Goal: Information Seeking & Learning: Learn about a topic

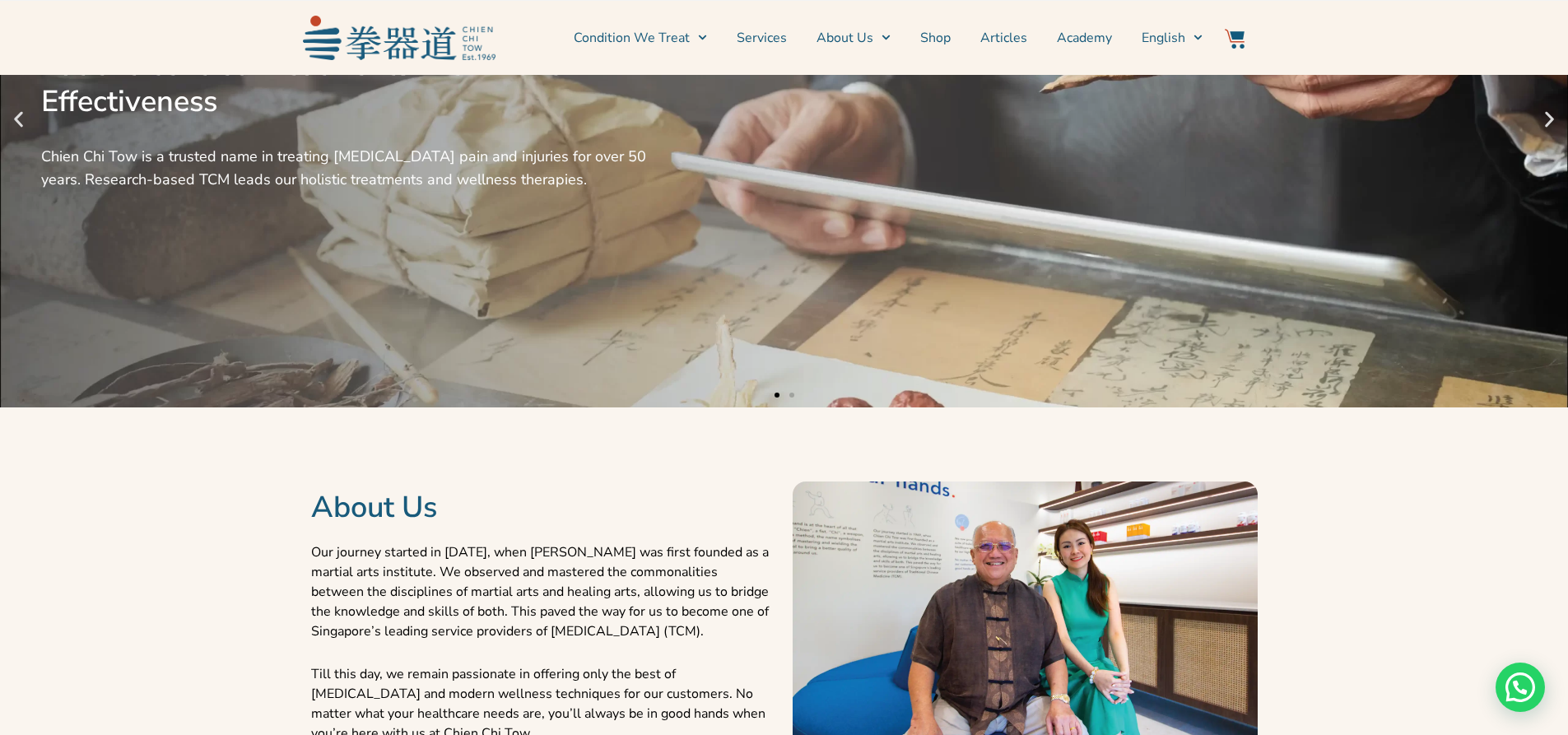
scroll to position [197, 0]
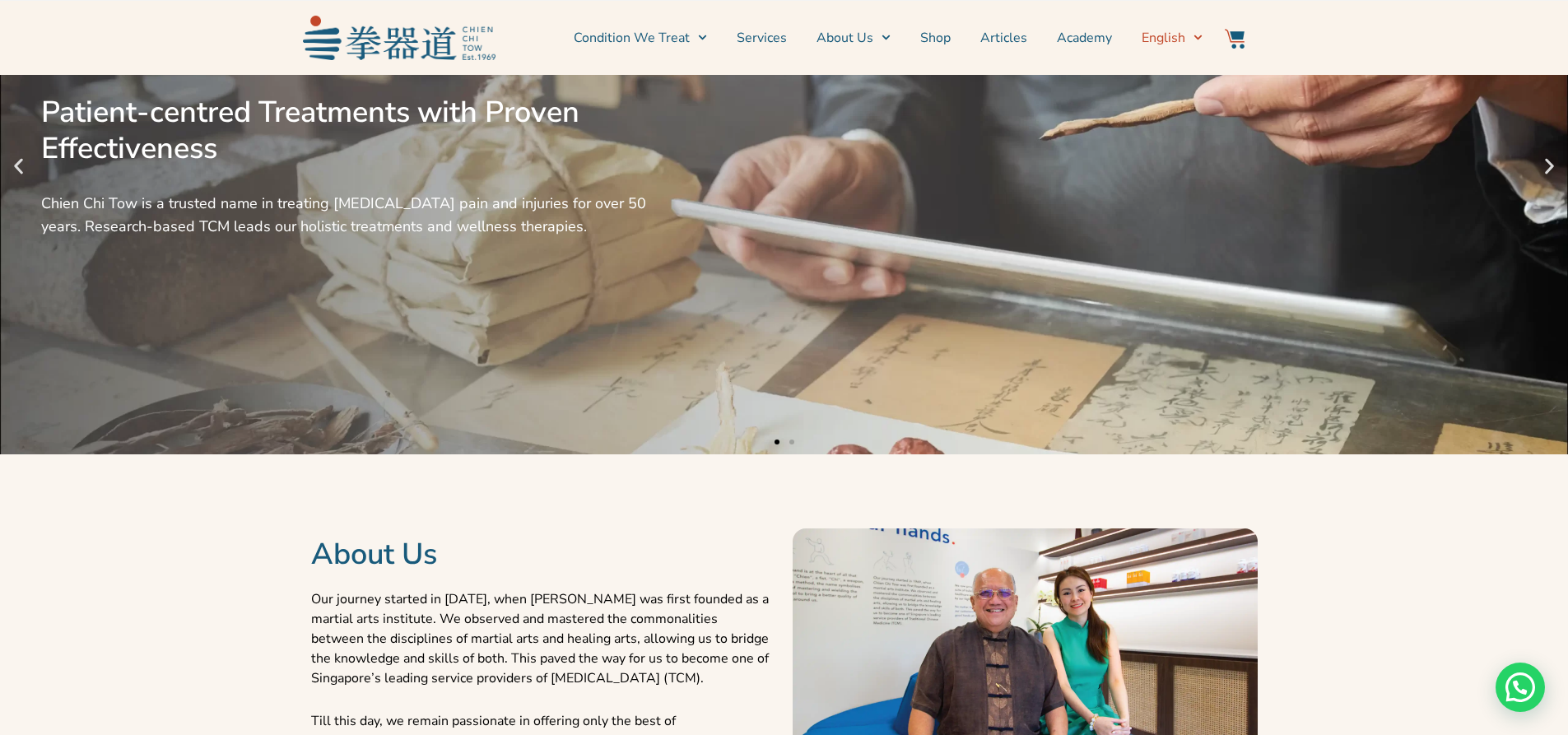
click at [802, 40] on span "Menu" at bounding box center [1194, 37] width 18 height 25
click at [802, 33] on span "Menu" at bounding box center [1194, 37] width 18 height 25
click at [802, 31] on span "Menu" at bounding box center [1194, 37] width 18 height 25
click at [802, 34] on span "Menu" at bounding box center [1194, 37] width 18 height 25
click at [802, 86] on span "简体中文" at bounding box center [1191, 93] width 53 height 17
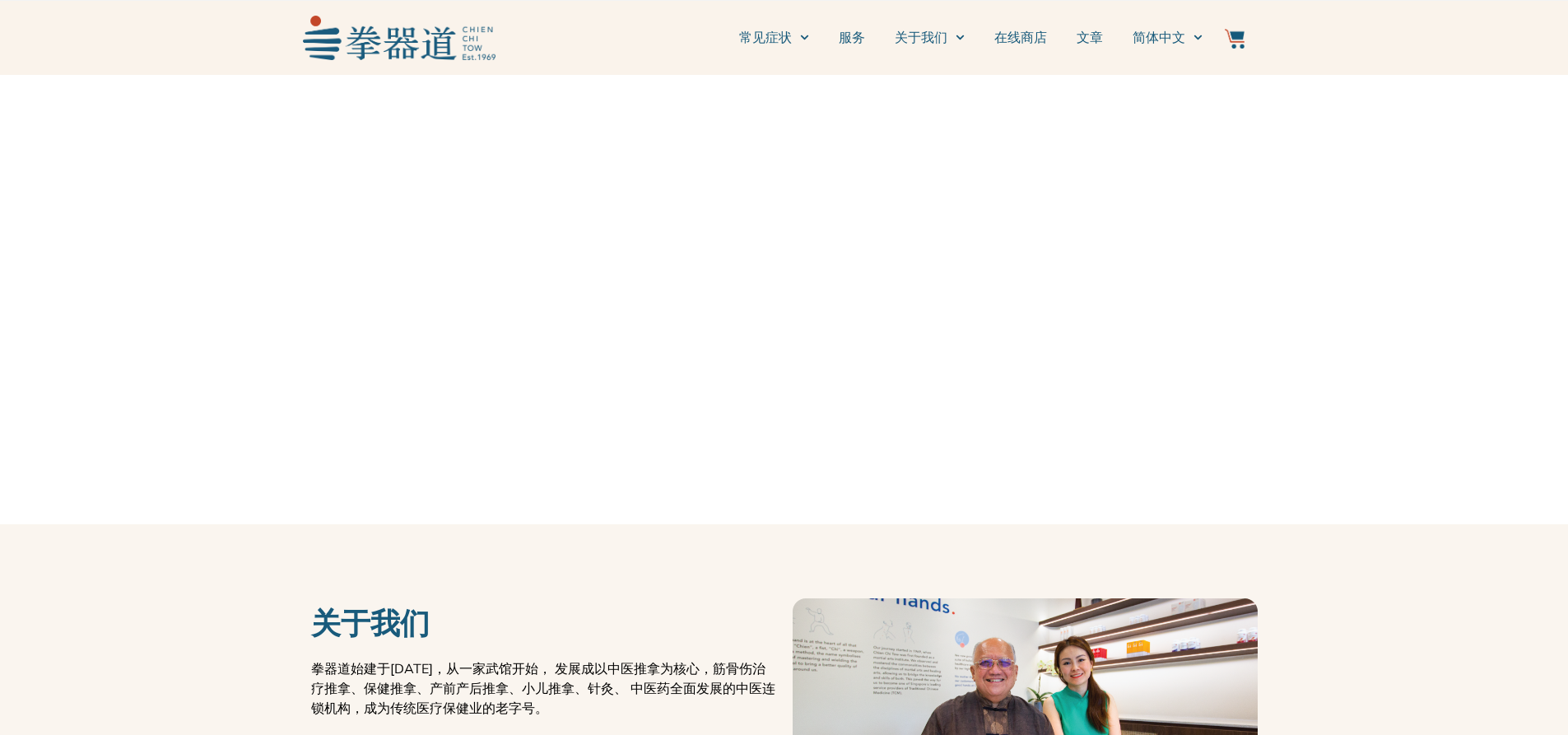
click at [809, 41] on li "常见症状 常见疼痛点" at bounding box center [781, 38] width 85 height 41
click at [801, 41] on icon "Menu" at bounding box center [804, 37] width 9 height 9
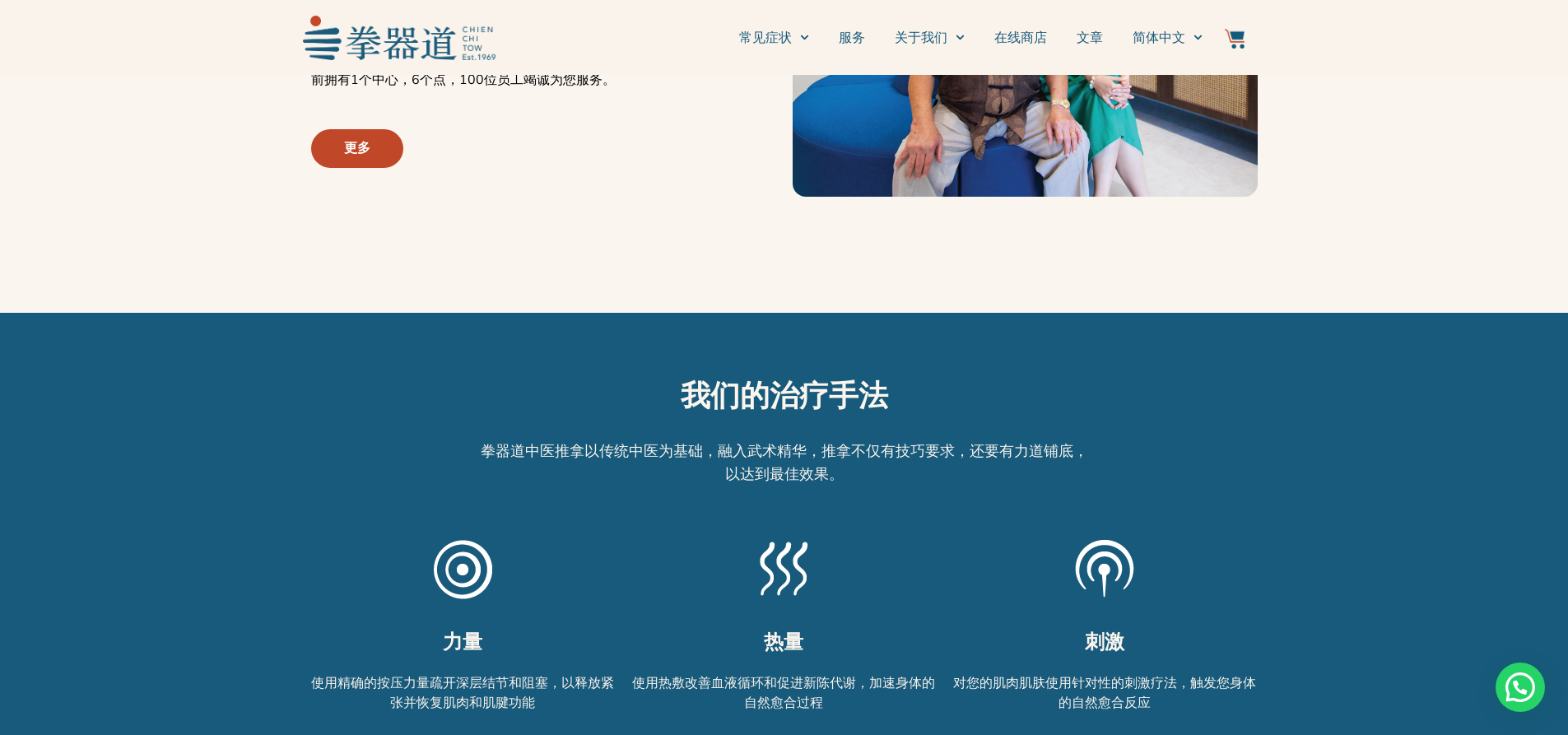
scroll to position [806, 0]
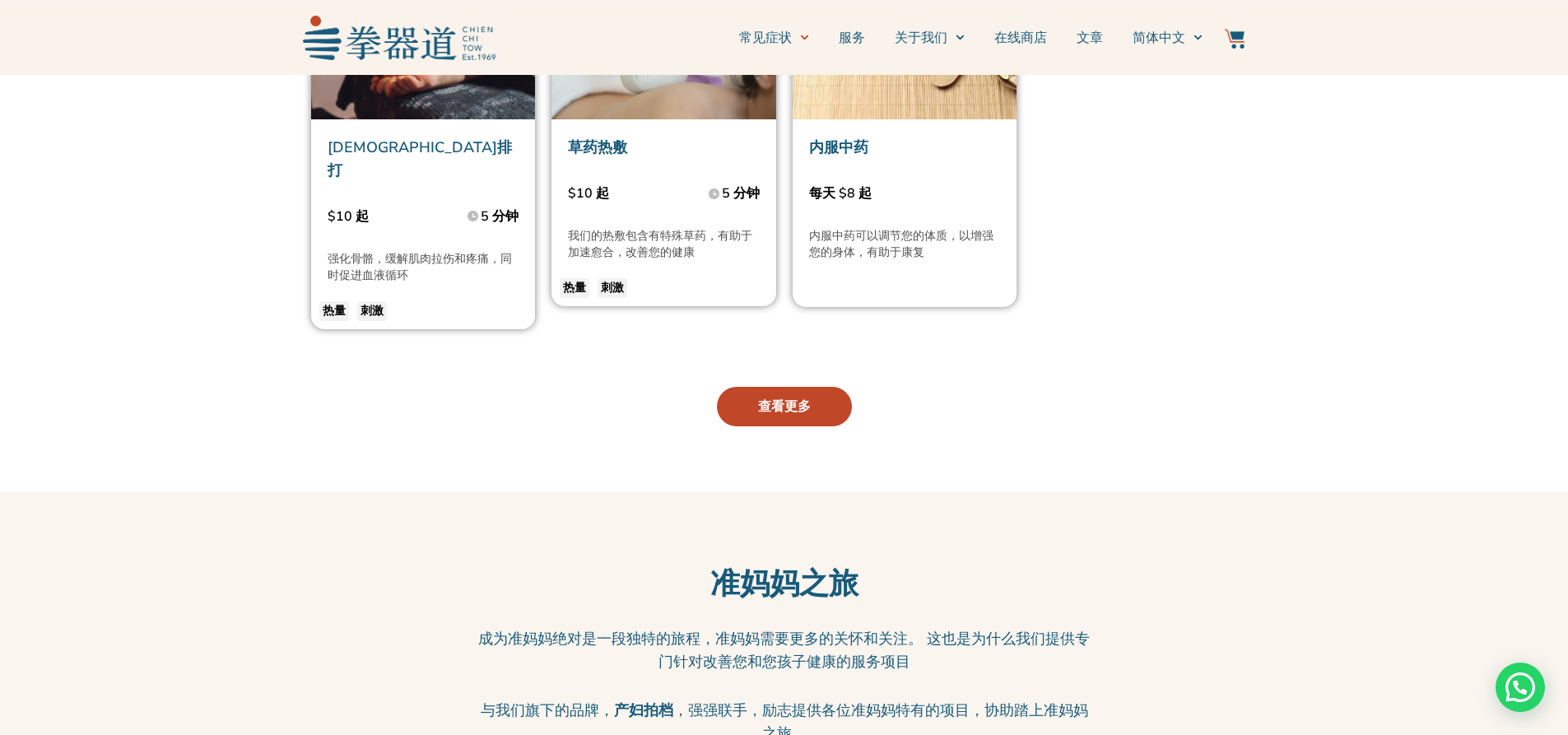
scroll to position [3867, 0]
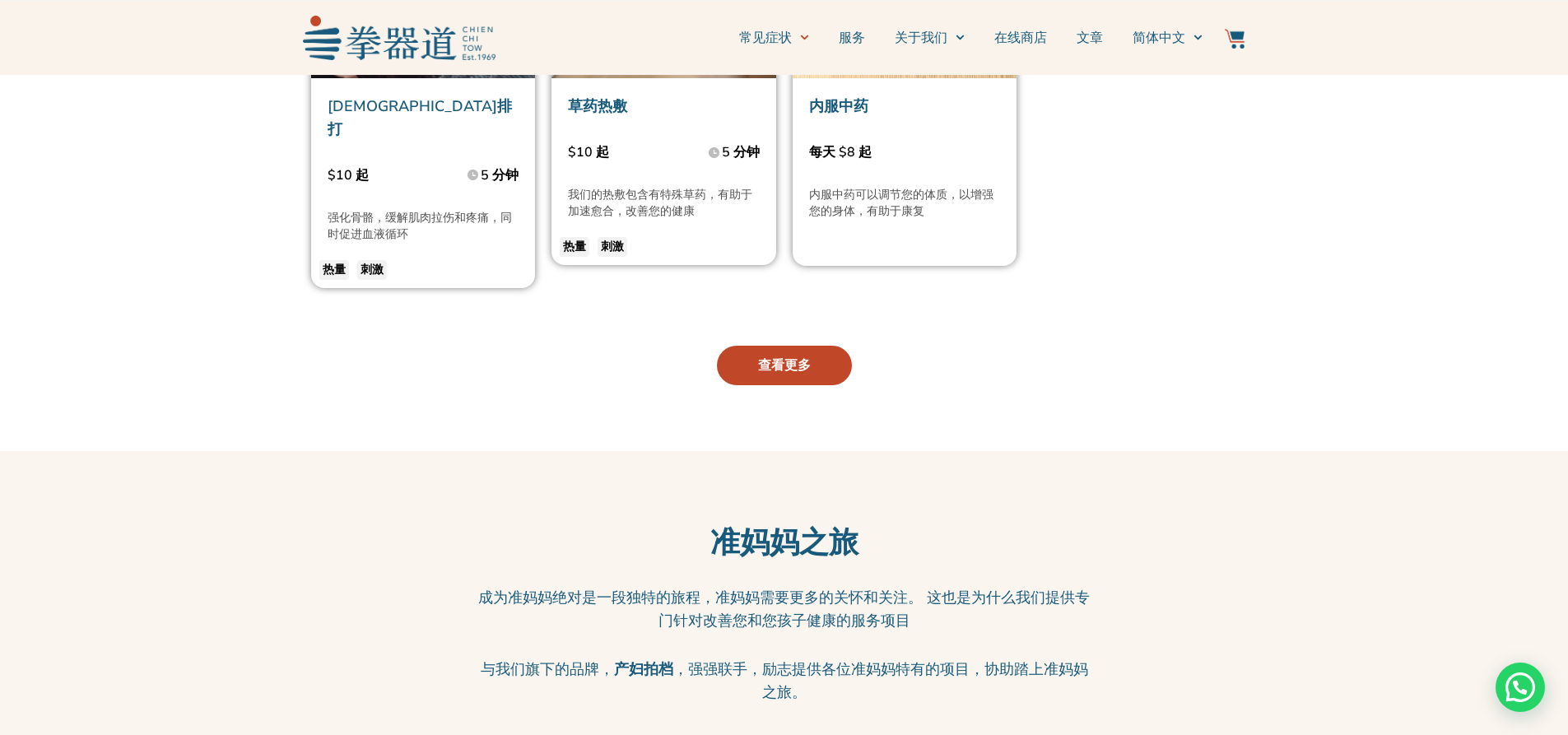
click at [745, 345] on link "查看更多" at bounding box center [784, 365] width 135 height 39
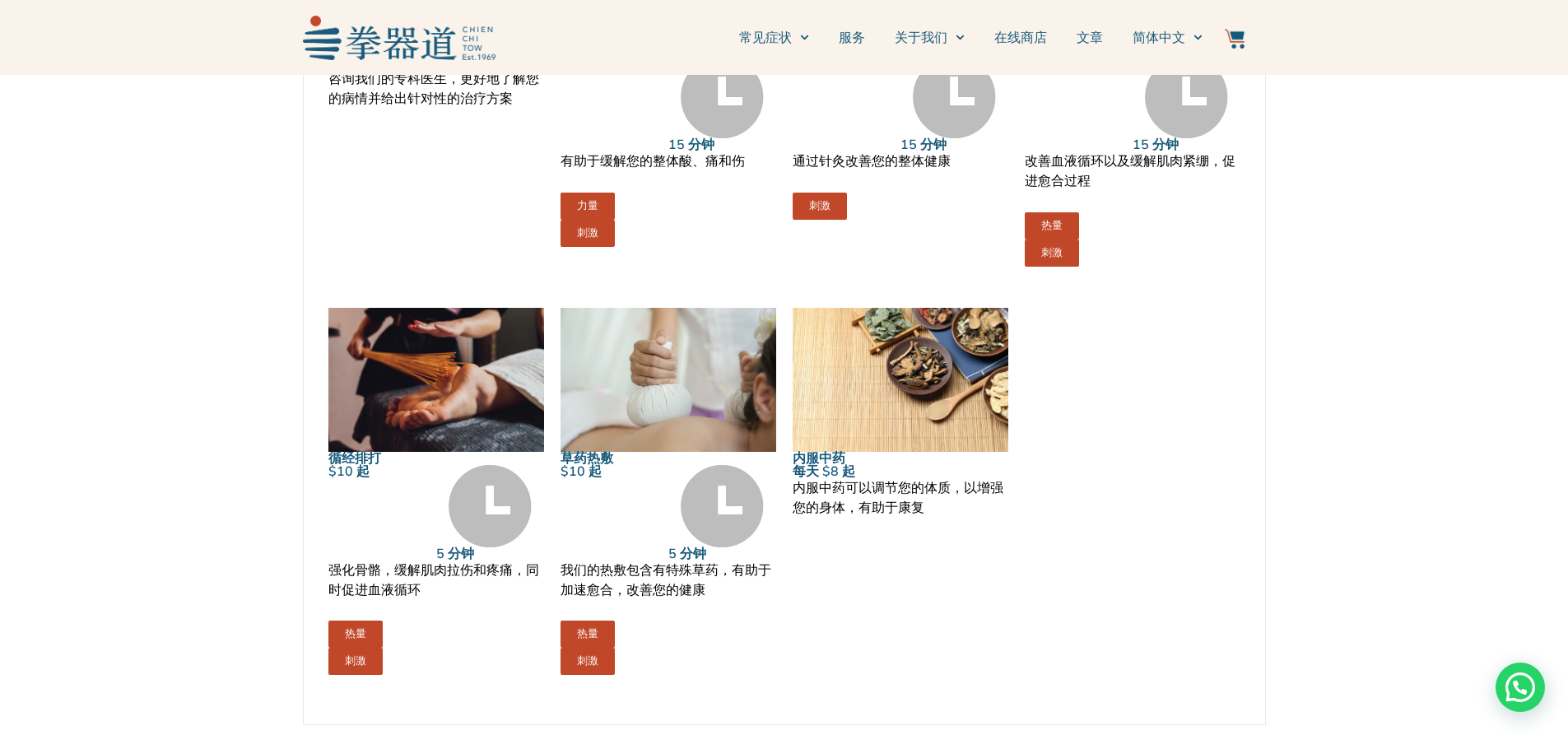
scroll to position [1893, 0]
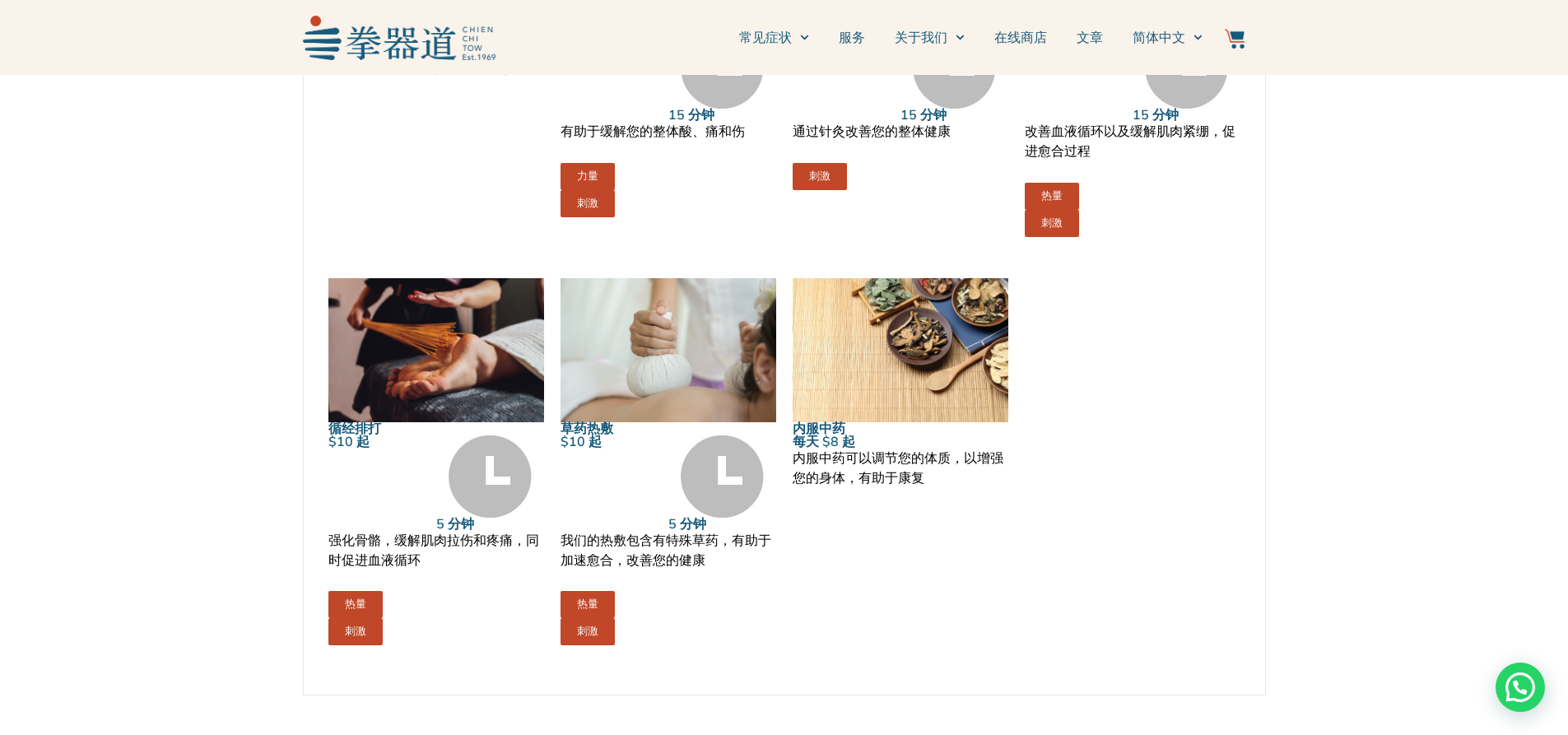
click at [595, 431] on link "草药热敷" at bounding box center [587, 429] width 53 height 18
